Goal: Find specific page/section: Find specific page/section

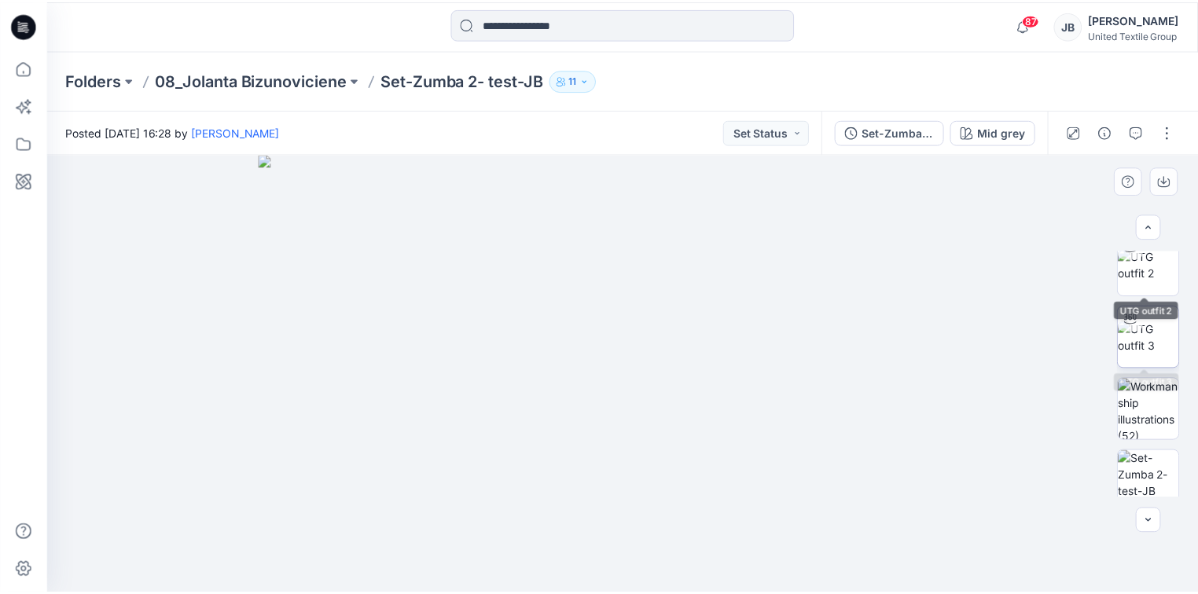
scroll to position [176, 0]
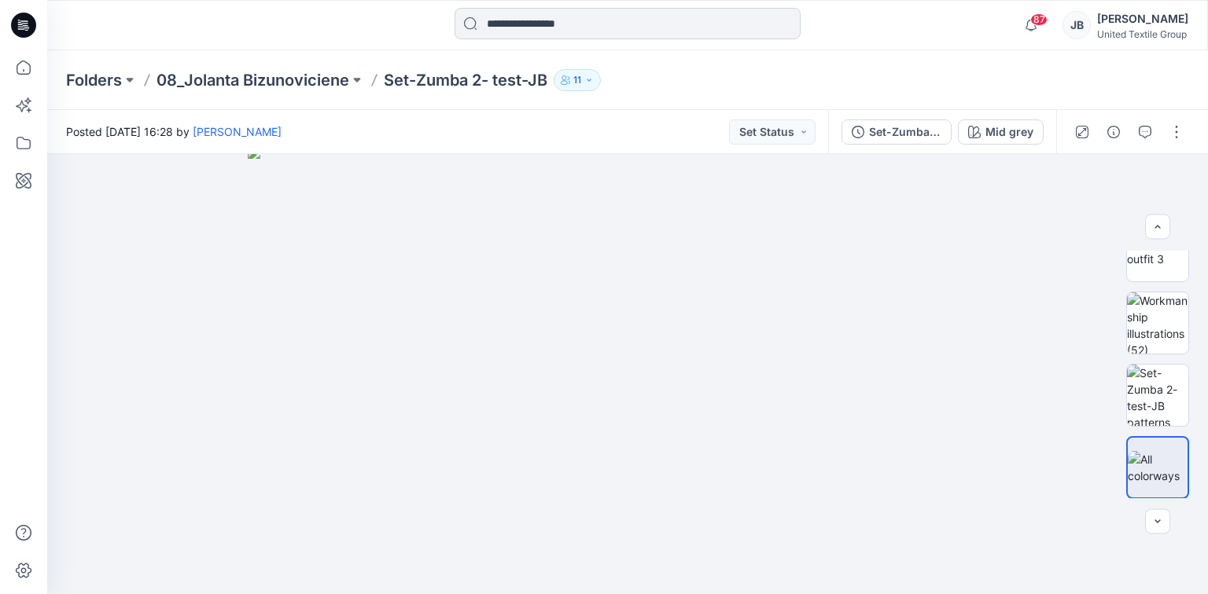
click at [557, 28] on input at bounding box center [627, 23] width 346 height 31
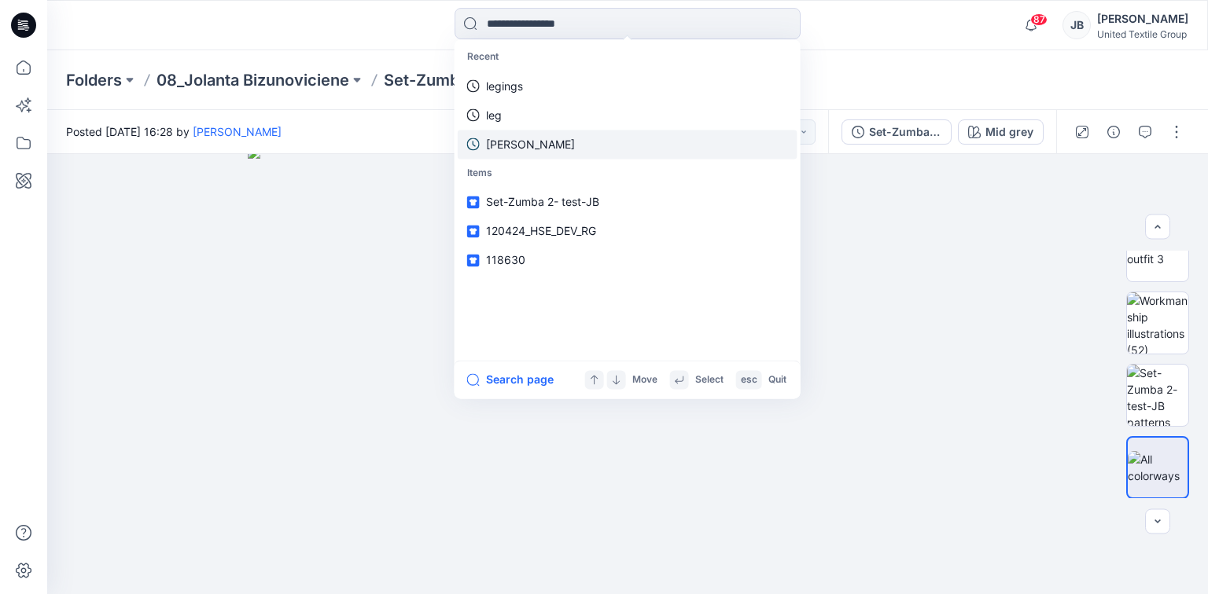
click at [508, 148] on p "jolanta" at bounding box center [530, 144] width 89 height 17
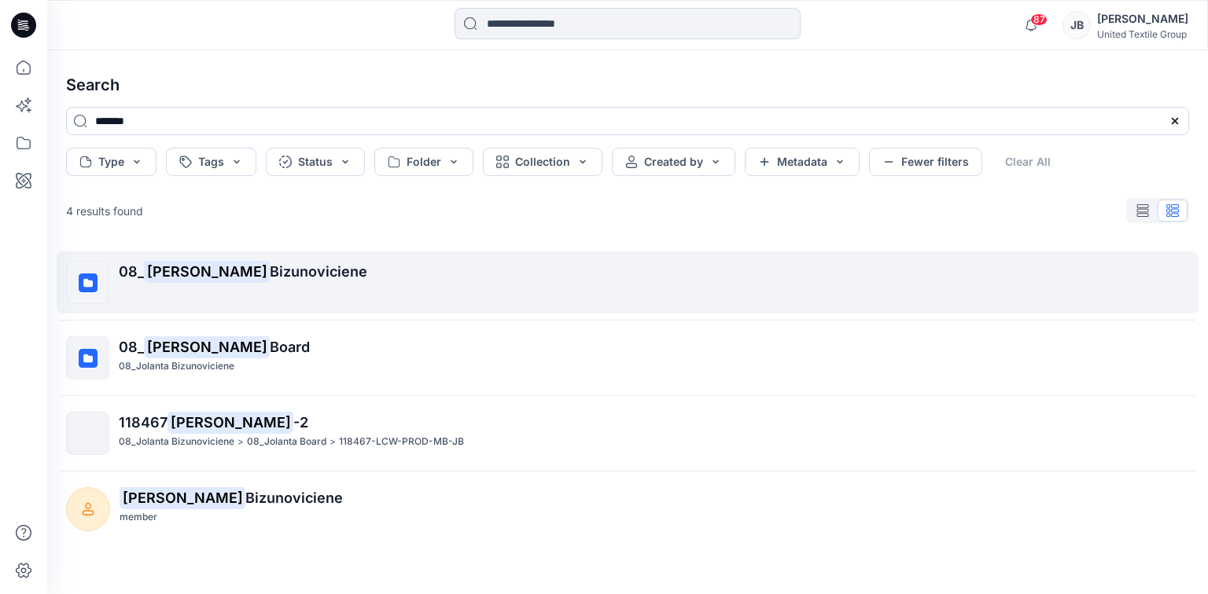
click at [270, 270] on span "Bizunoviciene" at bounding box center [318, 271] width 97 height 17
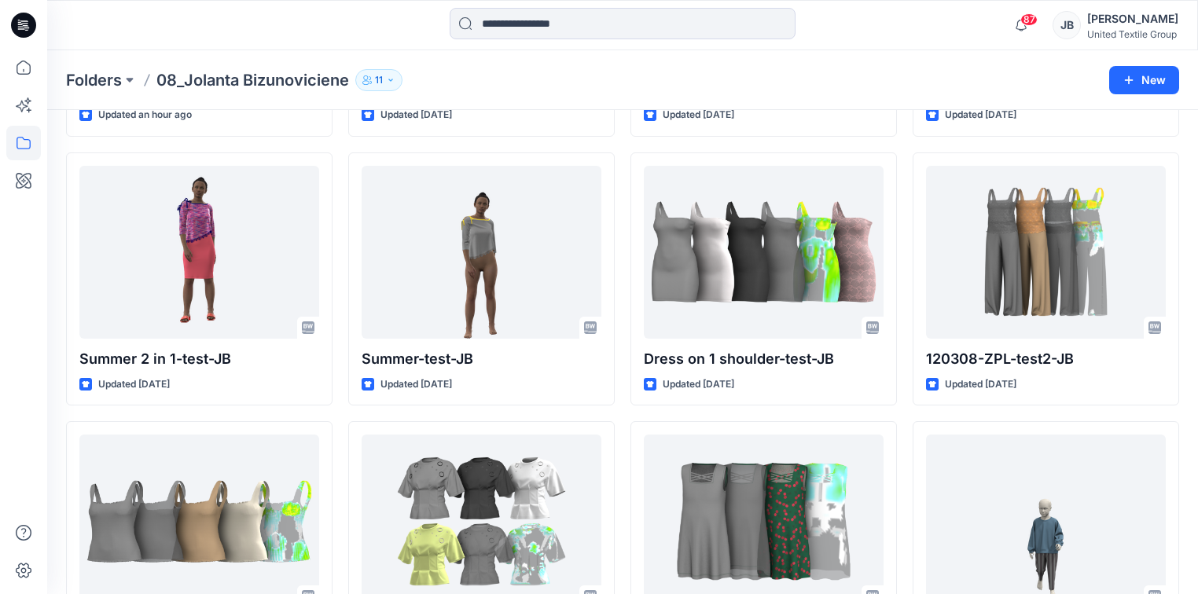
scroll to position [440, 0]
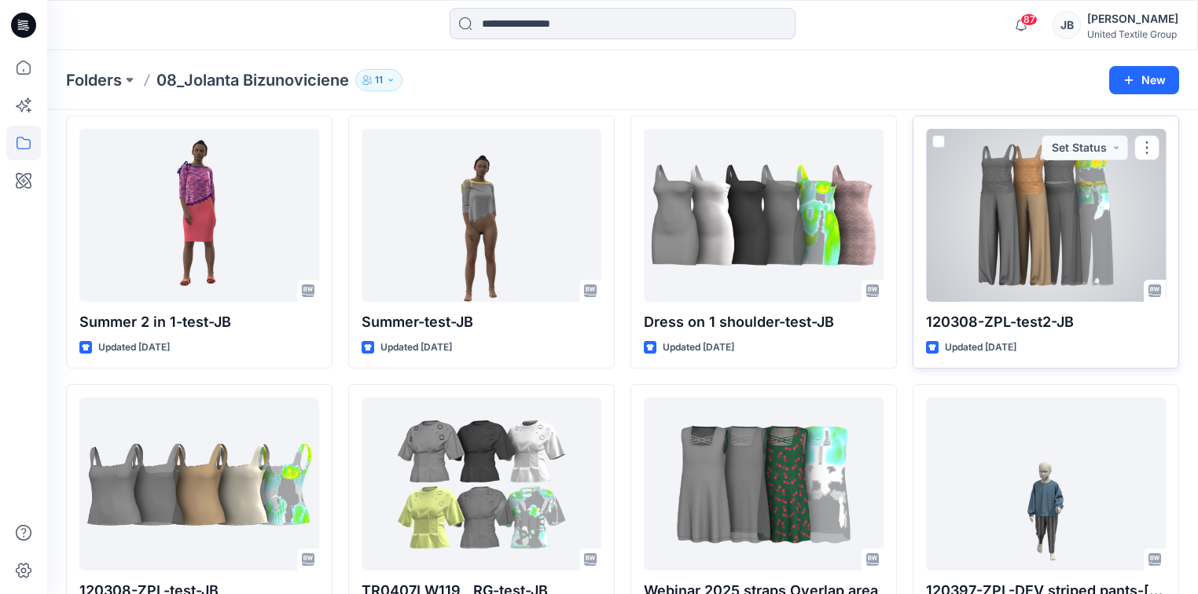
click at [951, 190] on div at bounding box center [1046, 215] width 240 height 173
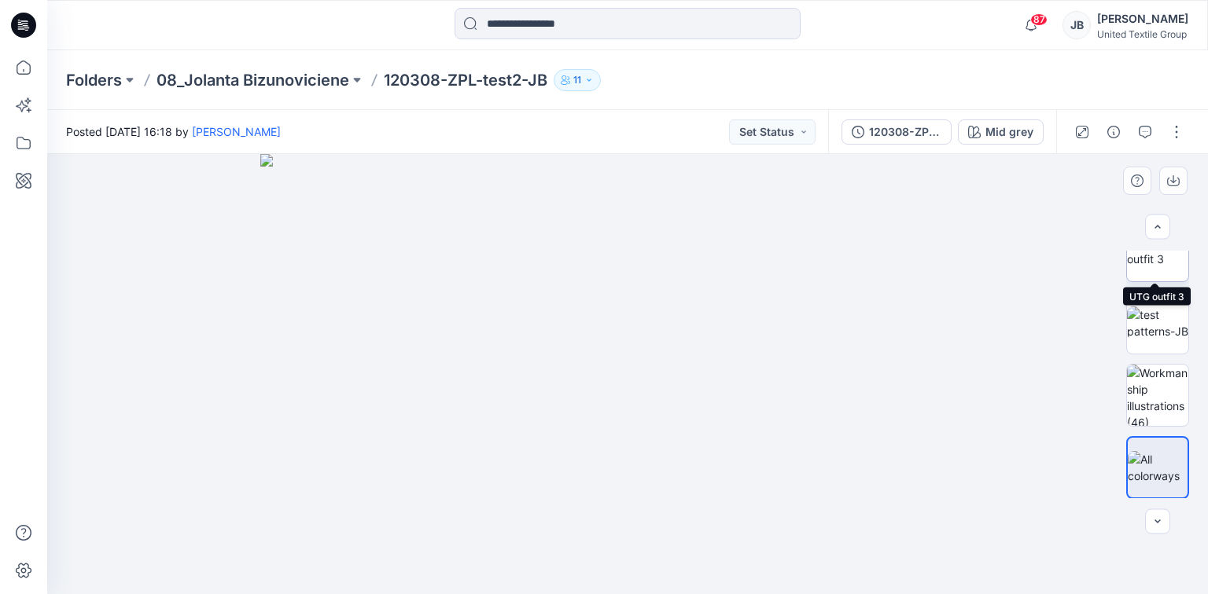
scroll to position [176, 0]
click at [1140, 395] on img at bounding box center [1157, 395] width 61 height 61
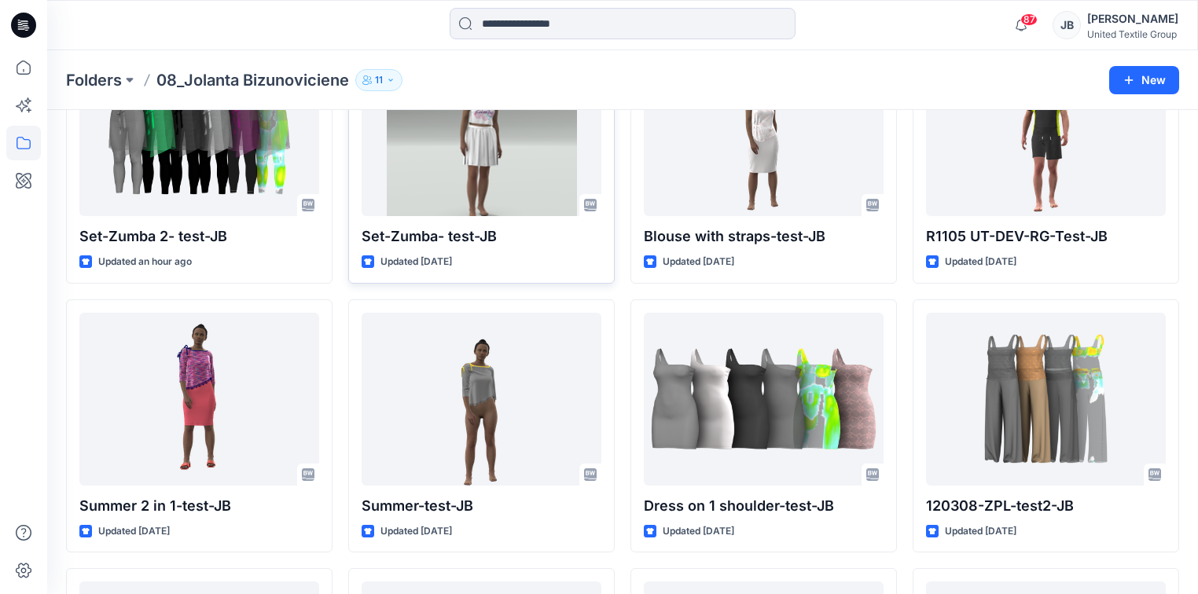
scroll to position [96, 0]
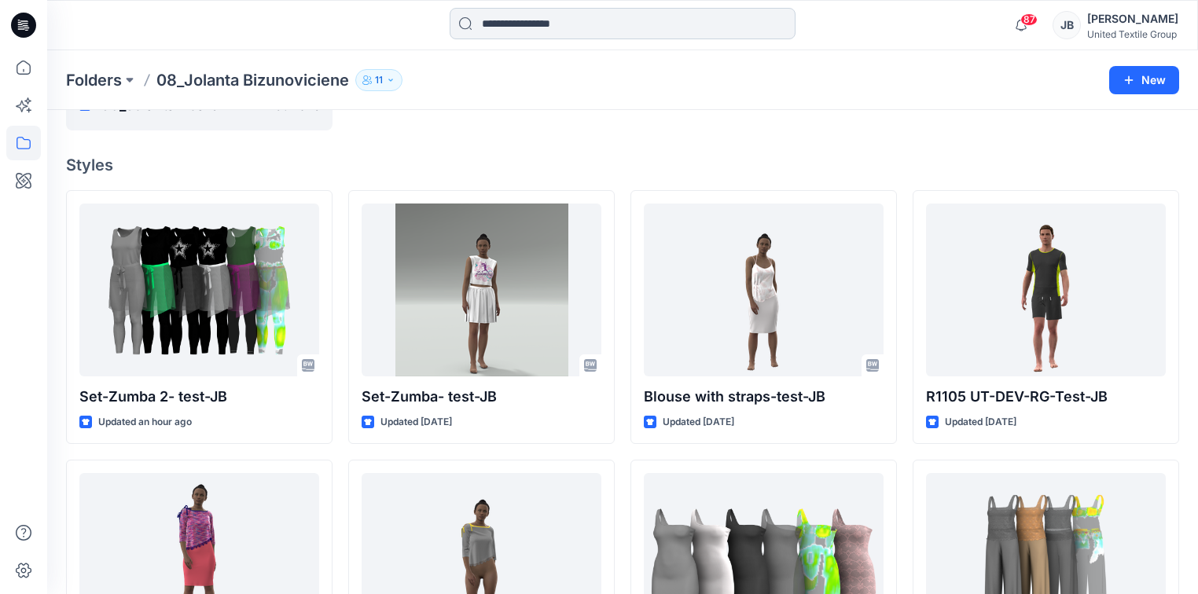
click at [516, 20] on input at bounding box center [623, 23] width 346 height 31
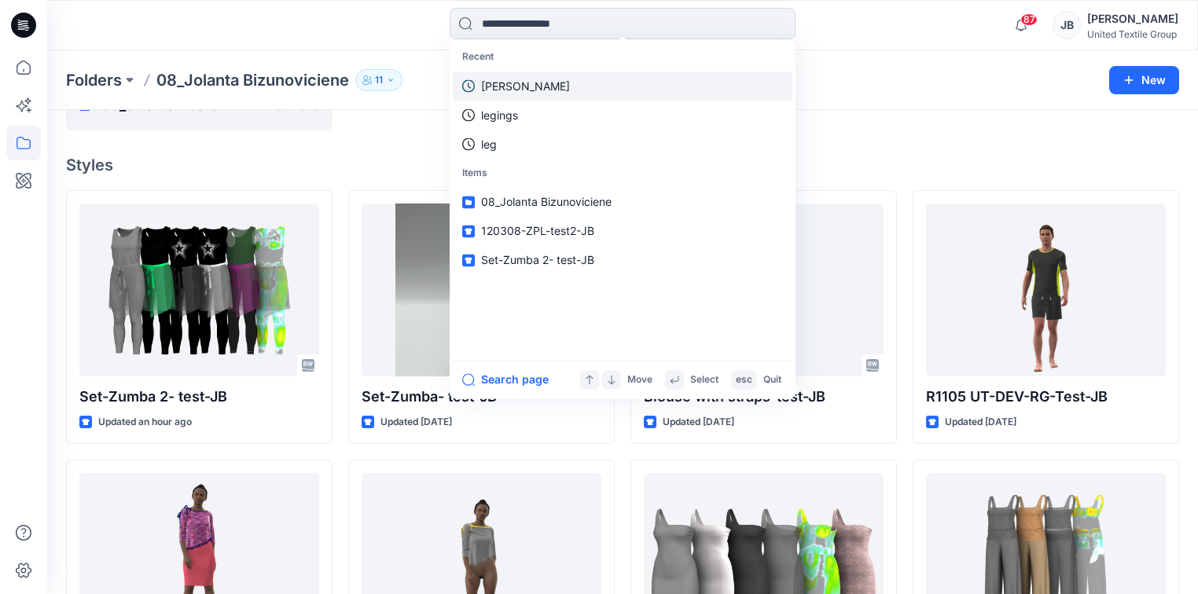
click at [500, 83] on p "jolanta" at bounding box center [525, 86] width 89 height 17
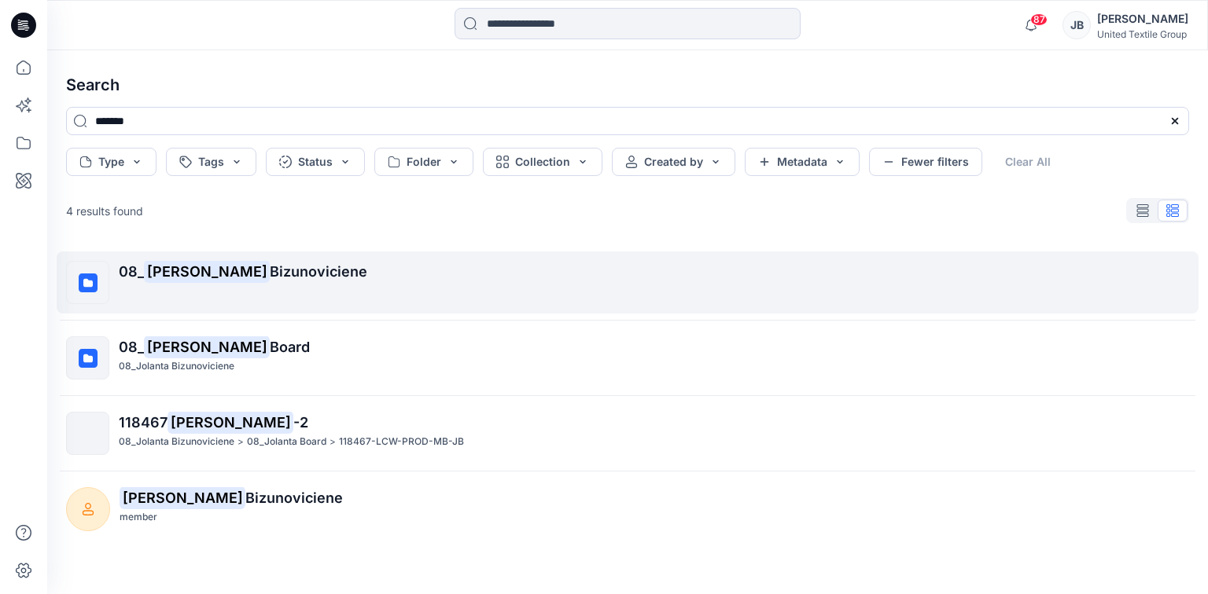
click at [187, 273] on mark "Jolanta" at bounding box center [207, 271] width 126 height 22
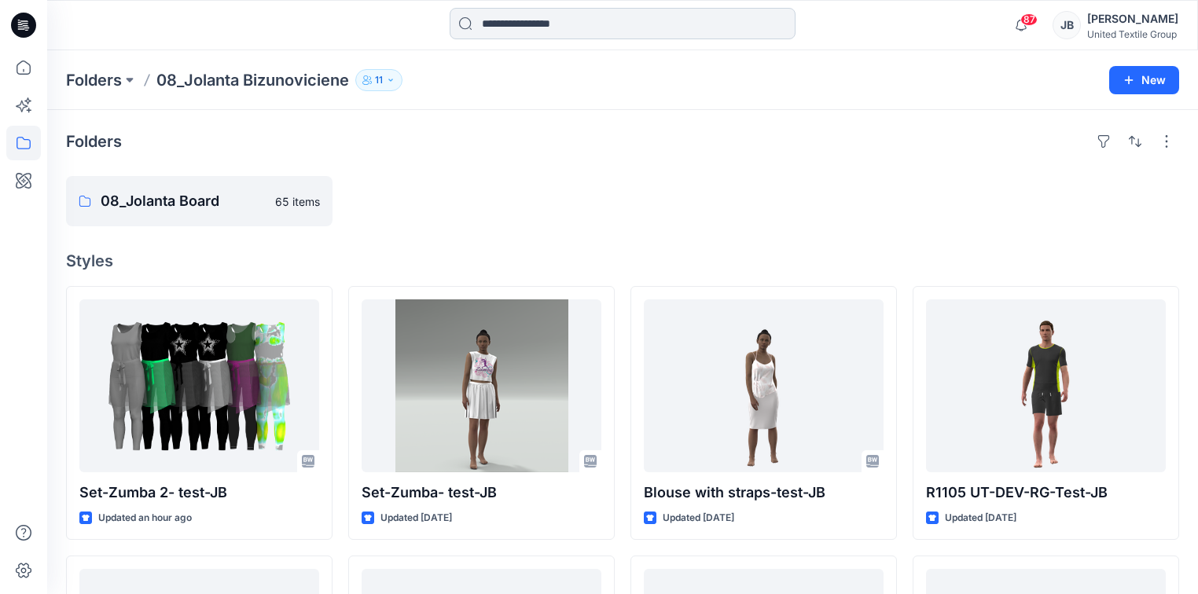
click at [542, 18] on input at bounding box center [623, 23] width 346 height 31
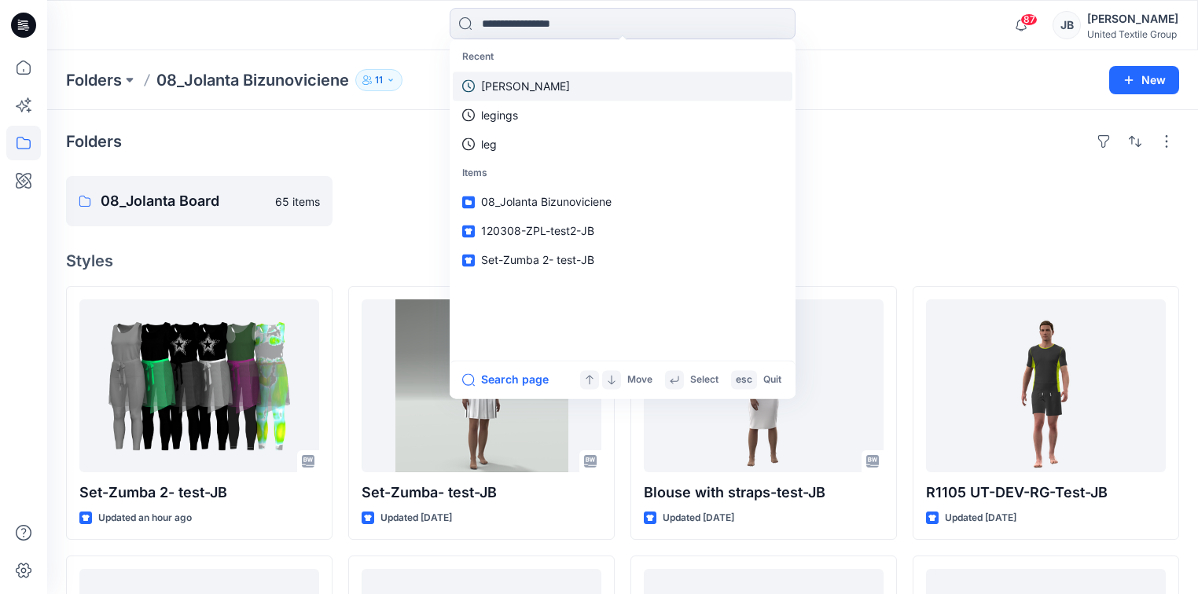
click at [509, 83] on p "jolanta" at bounding box center [525, 86] width 89 height 17
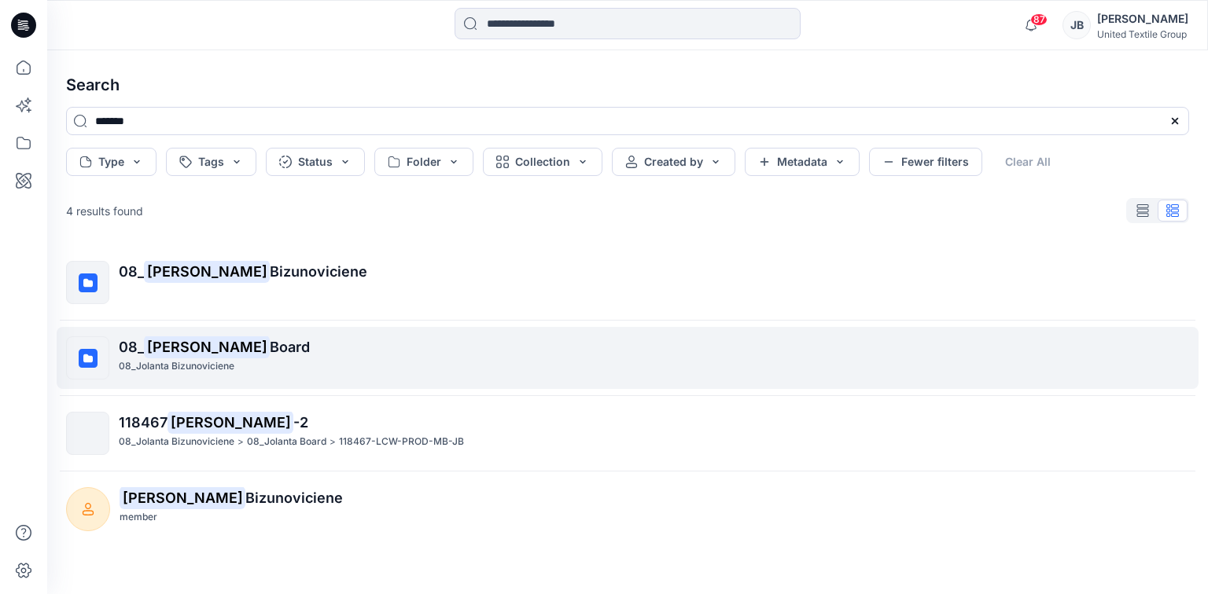
click at [186, 344] on mark "Jolanta" at bounding box center [207, 347] width 126 height 22
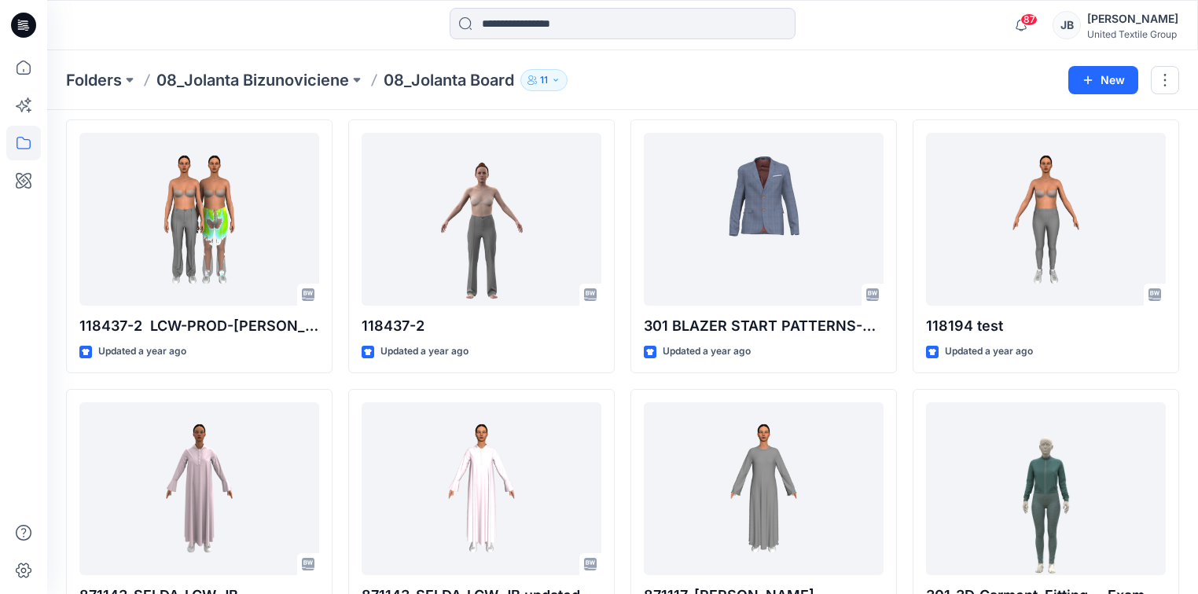
scroll to position [2188, 0]
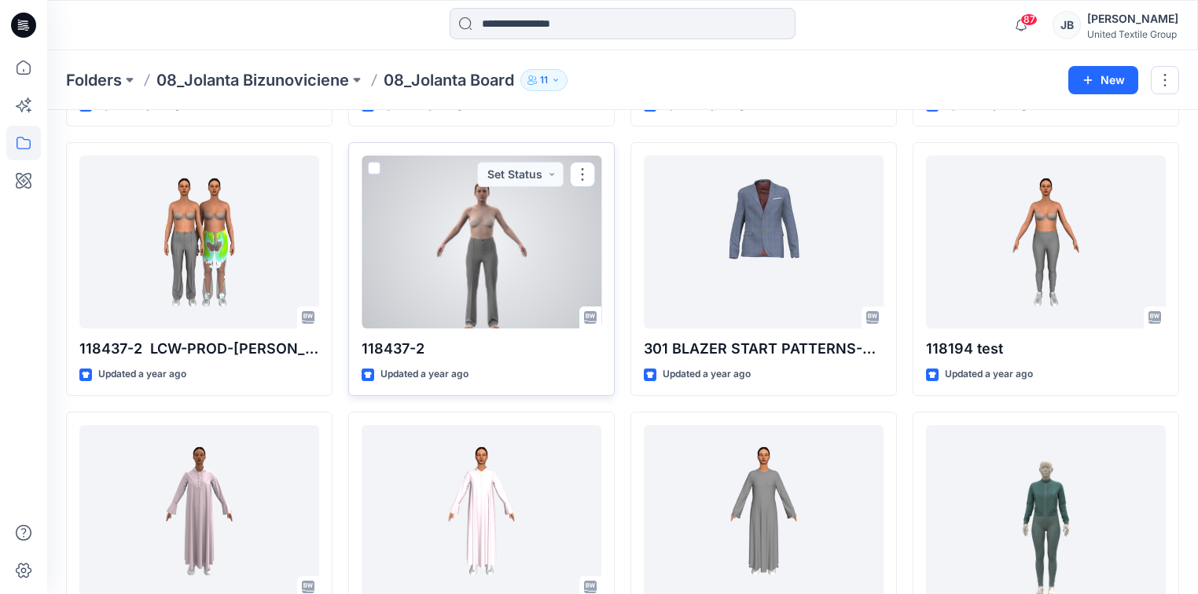
click at [475, 298] on div at bounding box center [482, 242] width 240 height 173
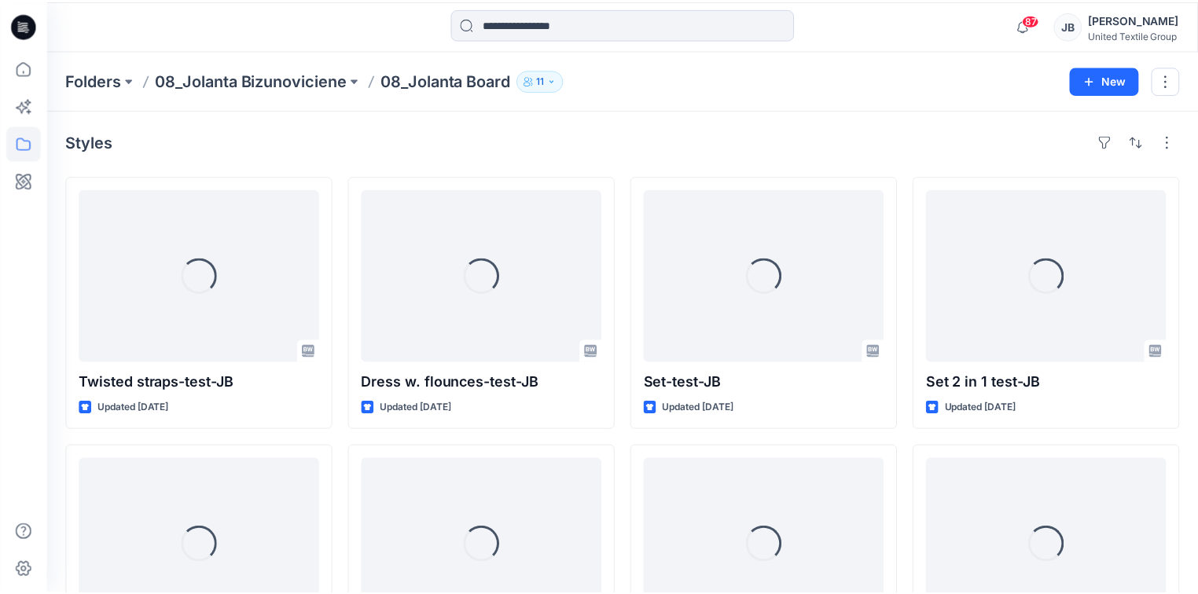
scroll to position [2188, 0]
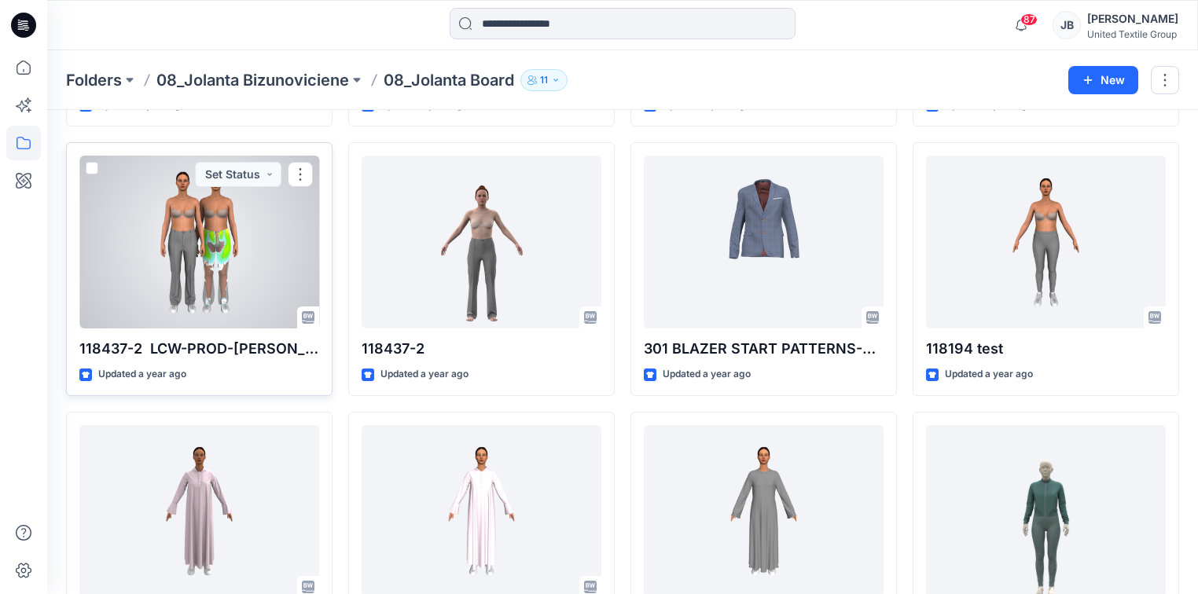
click at [200, 270] on div at bounding box center [199, 242] width 240 height 173
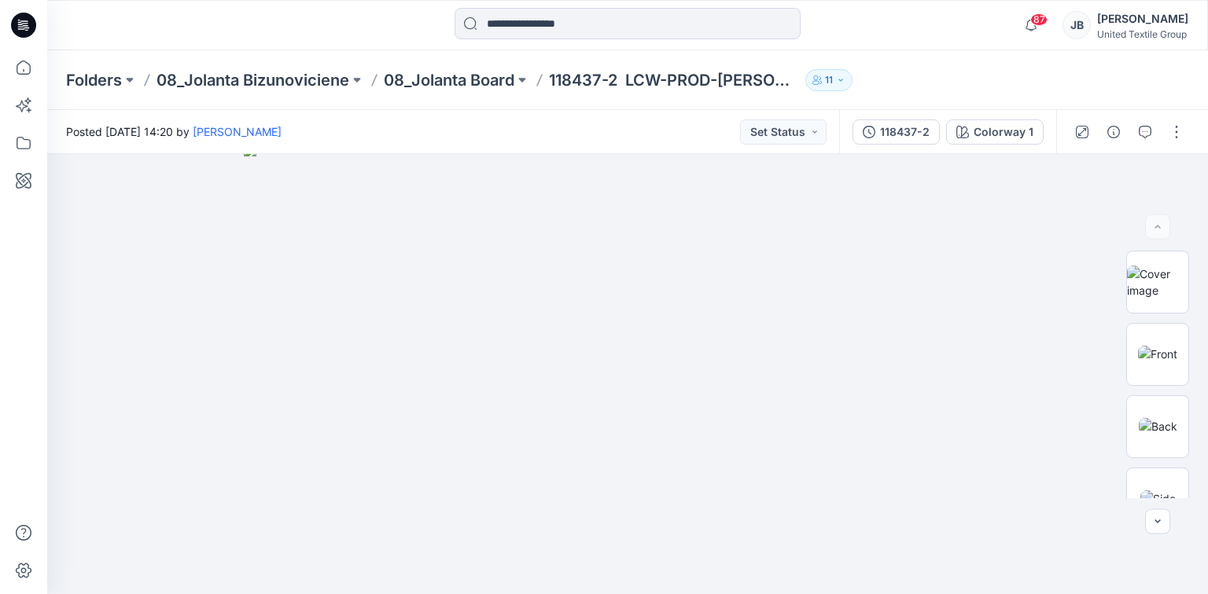
click at [13, 24] on icon at bounding box center [23, 25] width 25 height 25
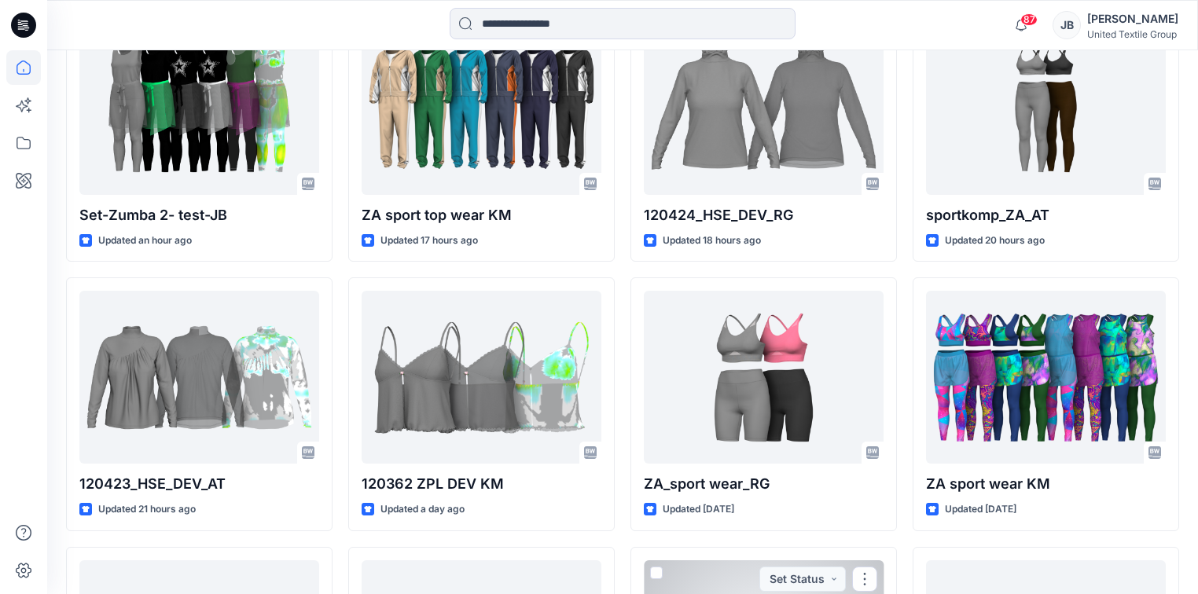
scroll to position [314, 0]
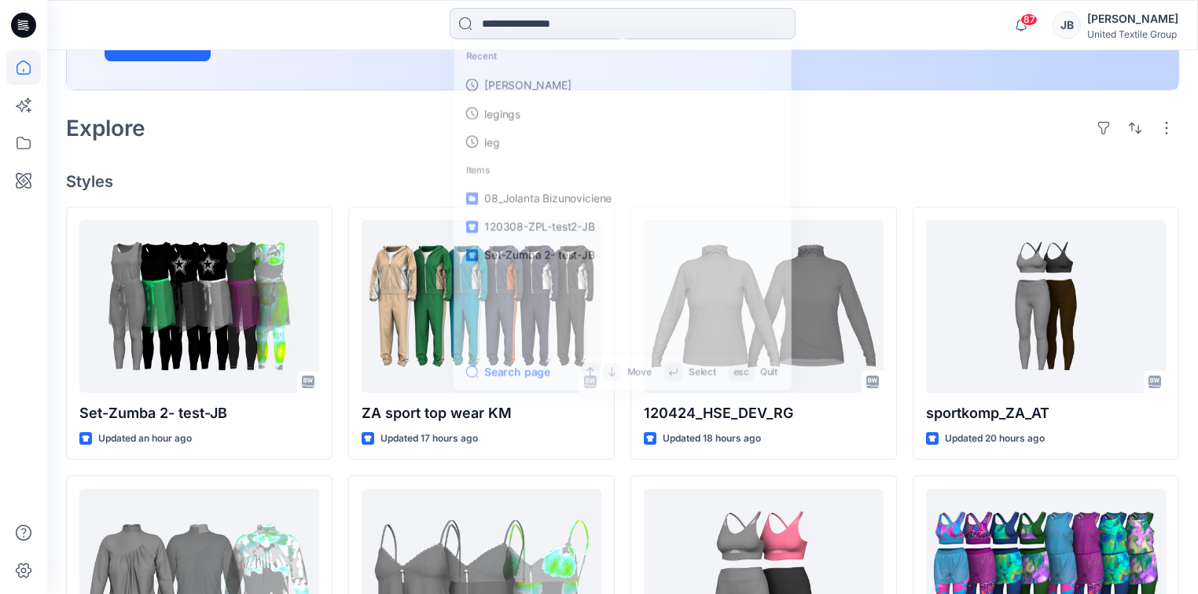
click at [540, 19] on input at bounding box center [623, 23] width 346 height 31
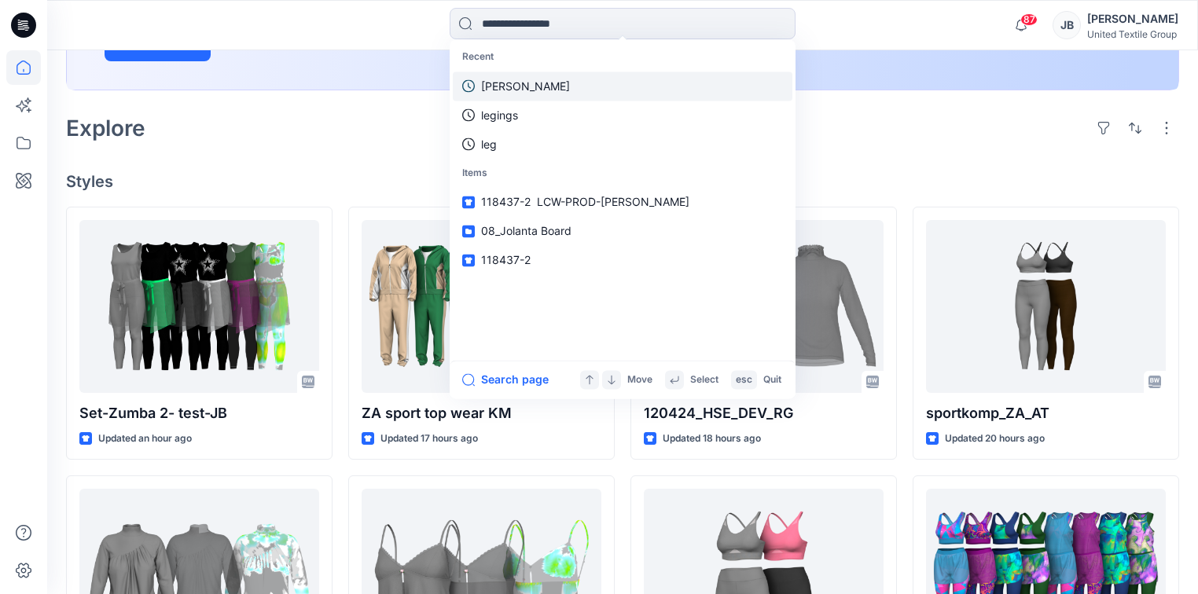
click at [495, 78] on p "jolanta" at bounding box center [525, 86] width 89 height 17
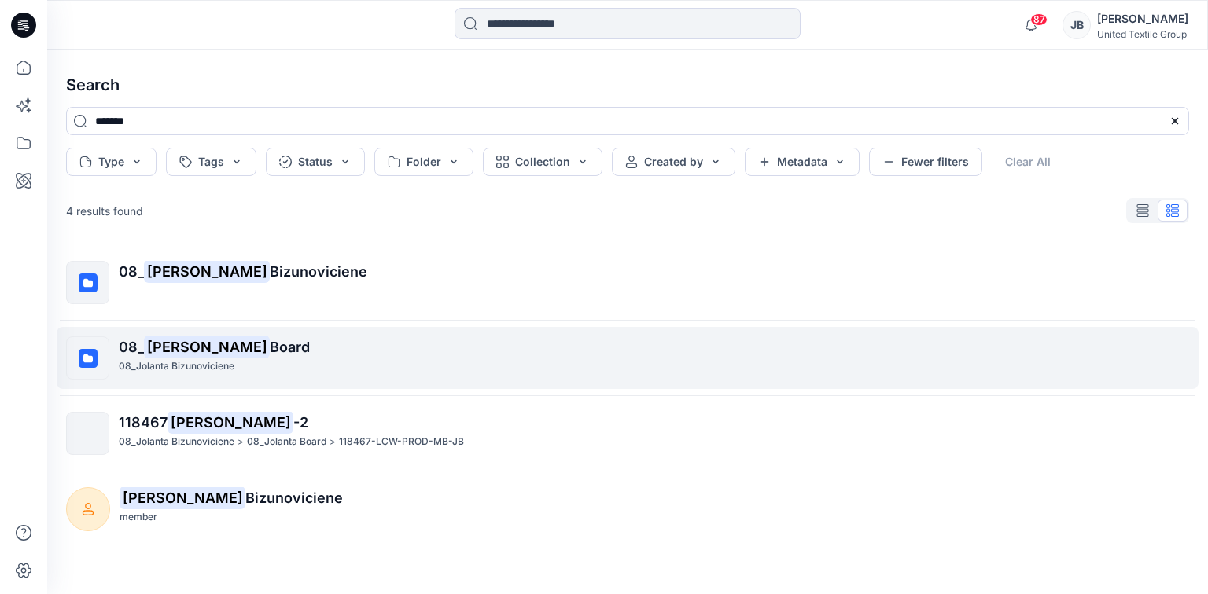
click at [174, 355] on mark "Jolanta" at bounding box center [207, 347] width 126 height 22
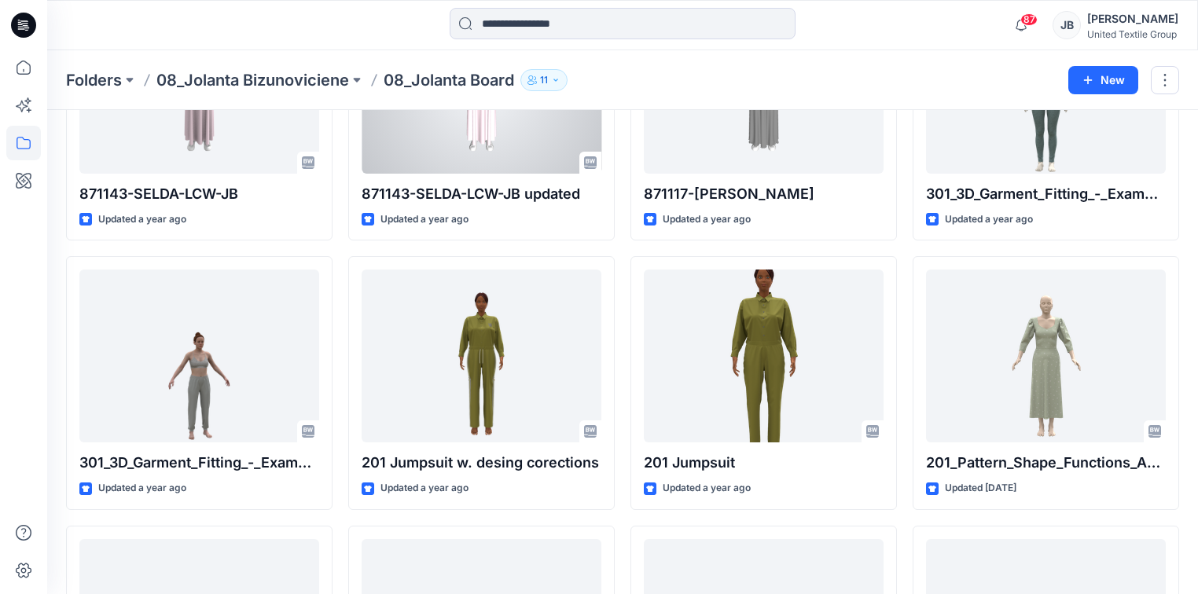
scroll to position [2812, 0]
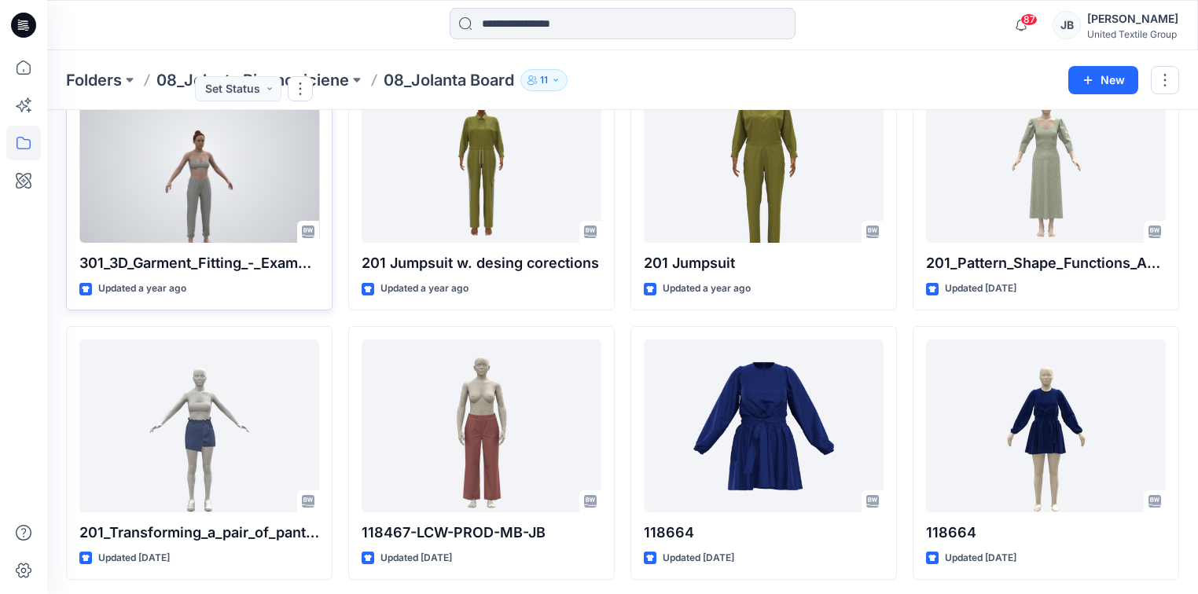
click at [197, 213] on div at bounding box center [199, 156] width 240 height 173
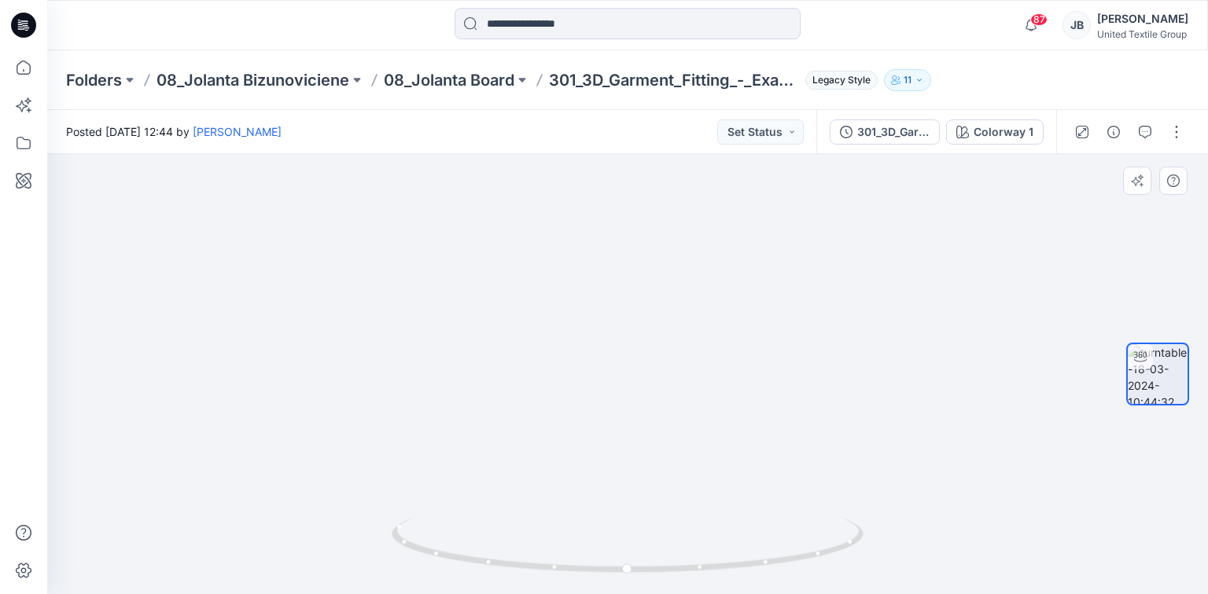
drag, startPoint x: 612, startPoint y: 502, endPoint x: 590, endPoint y: 235, distance: 267.5
drag, startPoint x: 603, startPoint y: 435, endPoint x: 574, endPoint y: 290, distance: 147.6
drag, startPoint x: 587, startPoint y: 443, endPoint x: 550, endPoint y: 438, distance: 37.3
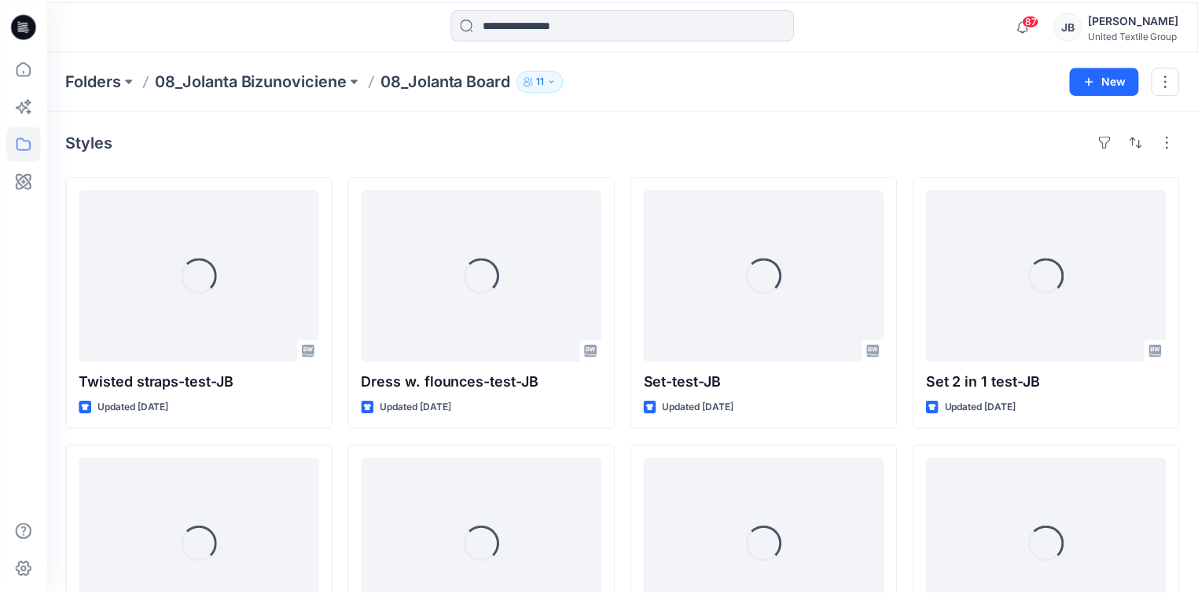
scroll to position [2812, 0]
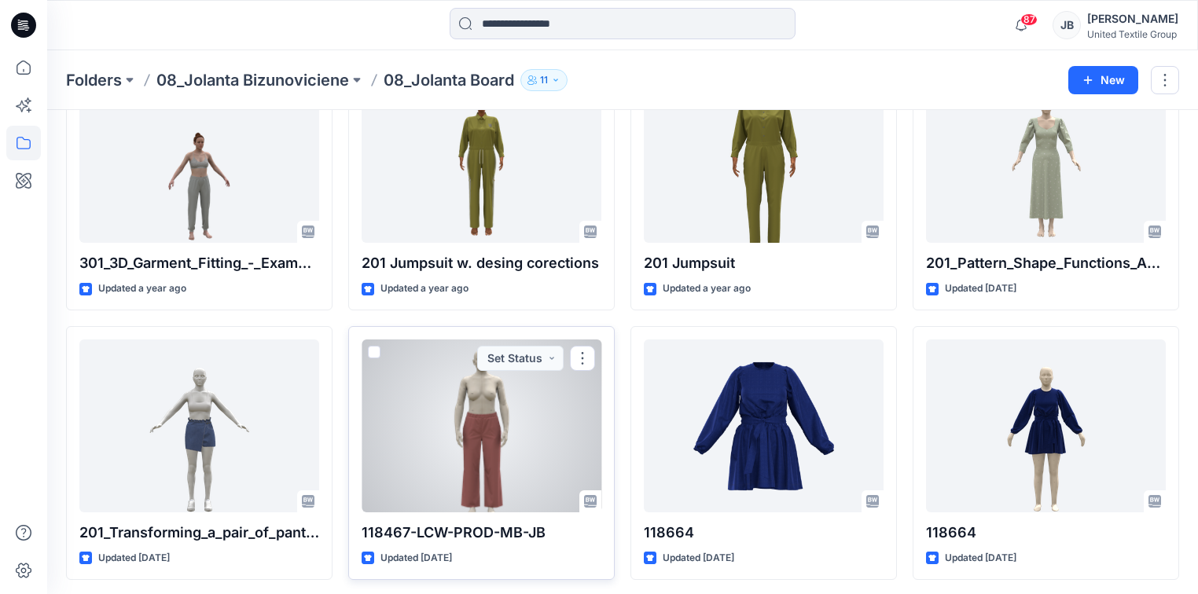
click at [489, 449] on div at bounding box center [482, 426] width 240 height 173
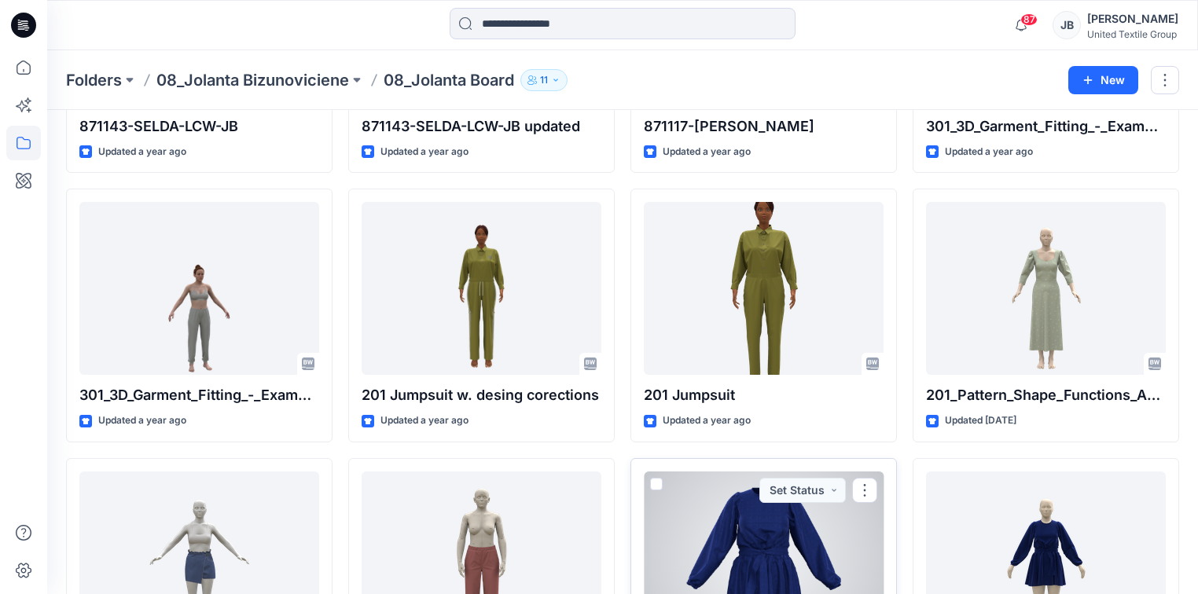
scroll to position [2498, 0]
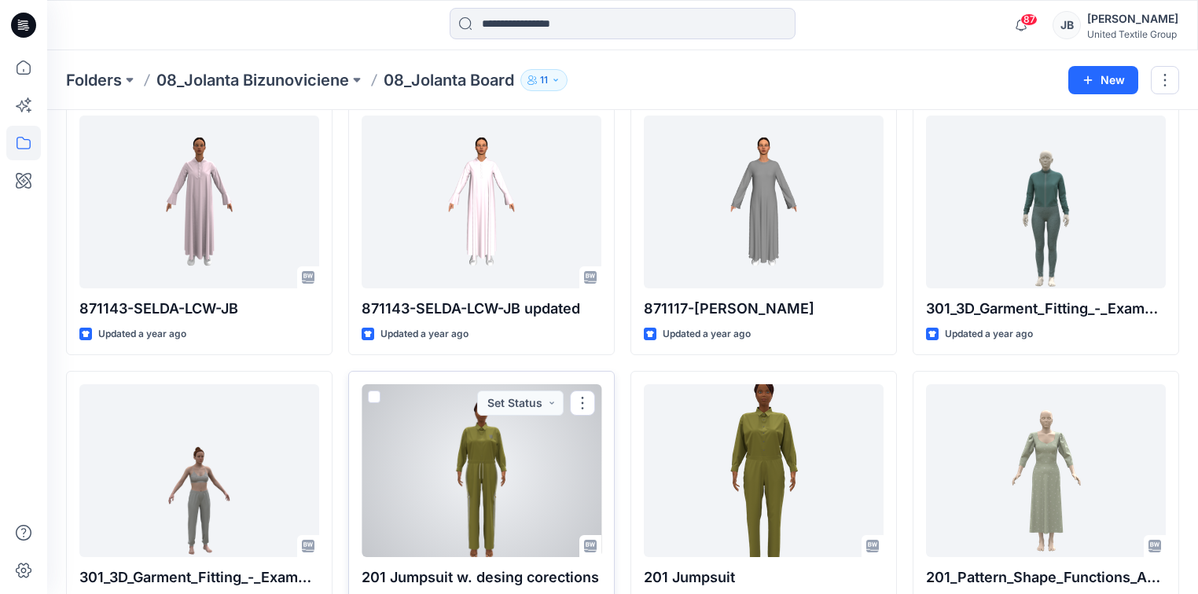
click at [475, 472] on div at bounding box center [482, 470] width 240 height 173
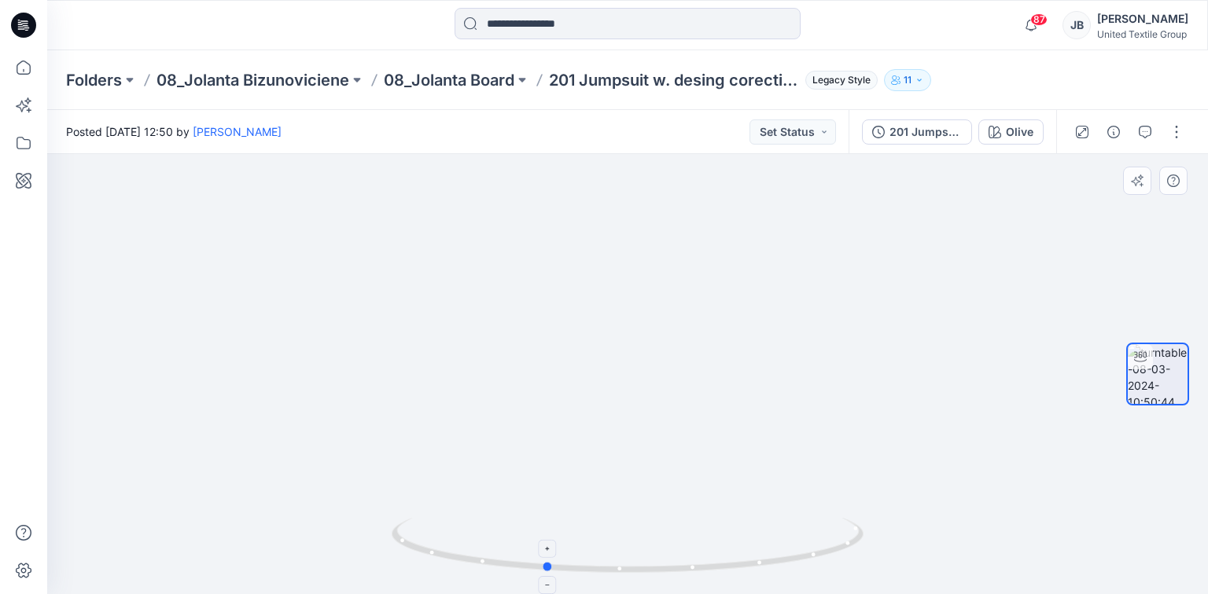
drag, startPoint x: 628, startPoint y: 570, endPoint x: 546, endPoint y: 563, distance: 82.9
click at [546, 563] on circle at bounding box center [547, 566] width 9 height 9
drag, startPoint x: 553, startPoint y: 571, endPoint x: 638, endPoint y: 569, distance: 84.9
click at [638, 569] on icon at bounding box center [630, 547] width 476 height 59
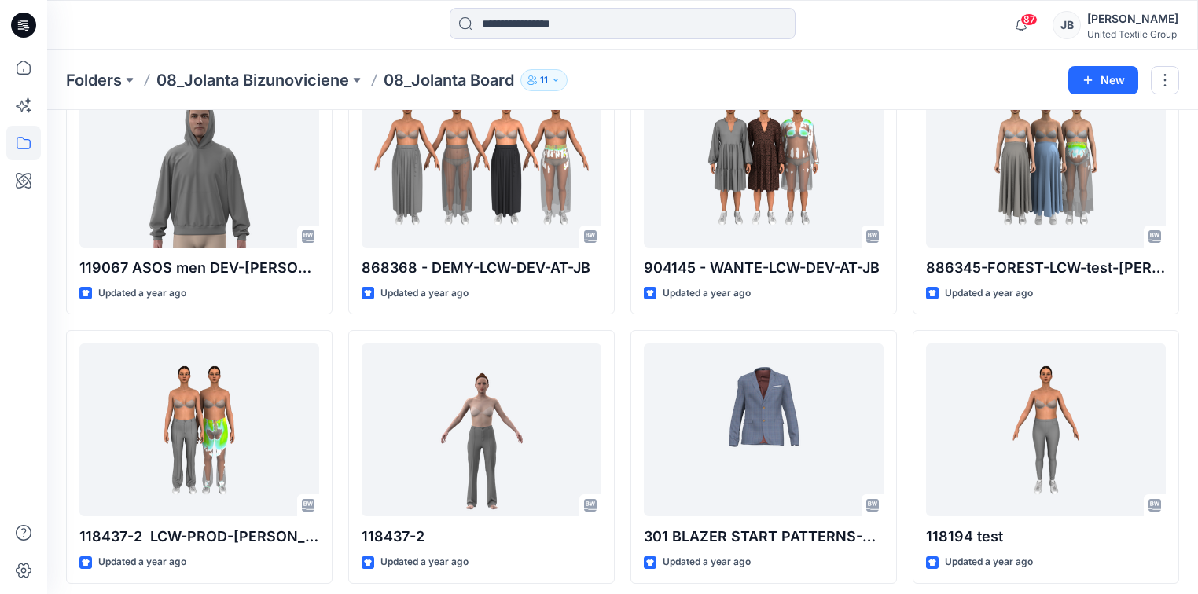
scroll to position [1995, 0]
